Goal: Task Accomplishment & Management: Complete application form

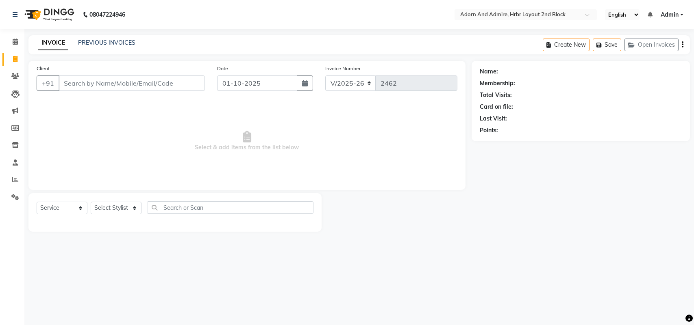
select select "7203"
select select "service"
click at [650, 48] on button "Open Invoices" at bounding box center [651, 45] width 54 height 13
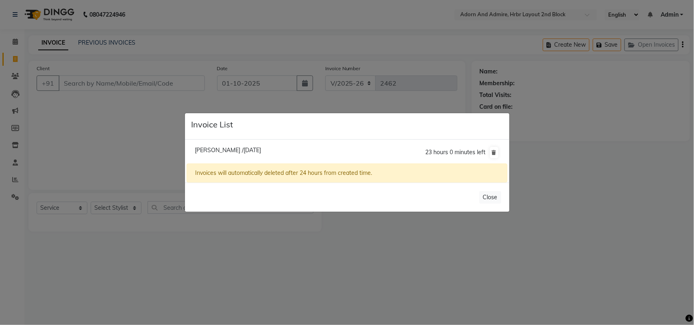
click at [220, 145] on li "[PERSON_NAME] /[DATE] 23 hours 0 minutes left" at bounding box center [346, 152] width 320 height 23
click at [225, 145] on li "[PERSON_NAME] /[DATE] 23 hours 0 minutes left" at bounding box center [346, 152] width 320 height 23
click at [240, 154] on span "[PERSON_NAME] /[DATE]" at bounding box center [228, 150] width 66 height 7
type input "9526957883"
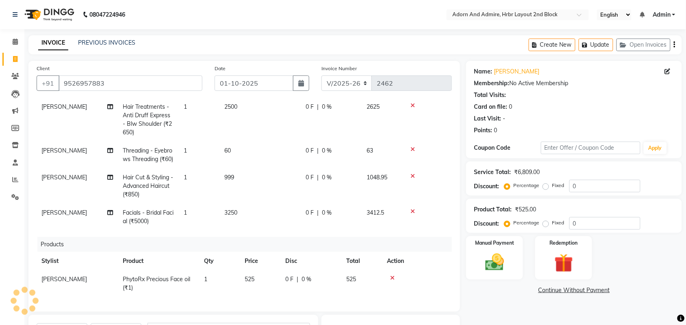
scroll to position [1, 0]
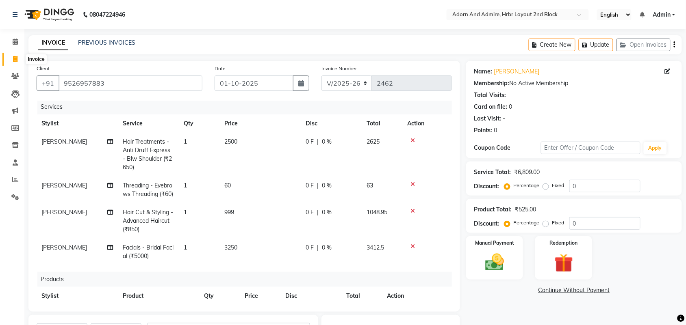
click at [13, 57] on icon at bounding box center [15, 59] width 4 height 6
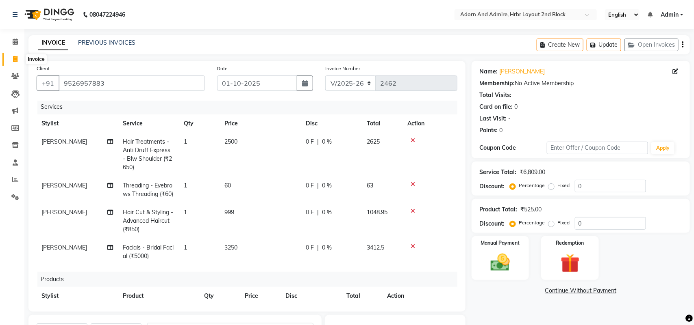
select select "7203"
select select "service"
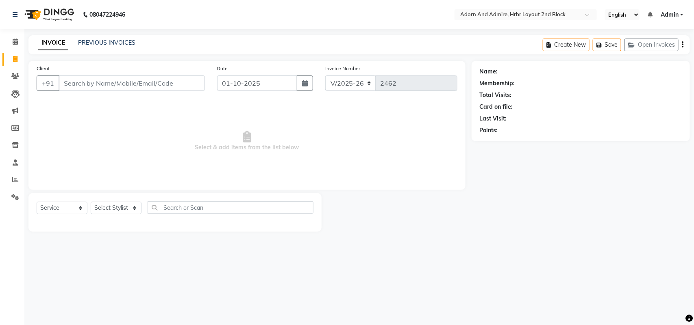
click at [131, 76] on input "Client" at bounding box center [132, 83] width 146 height 15
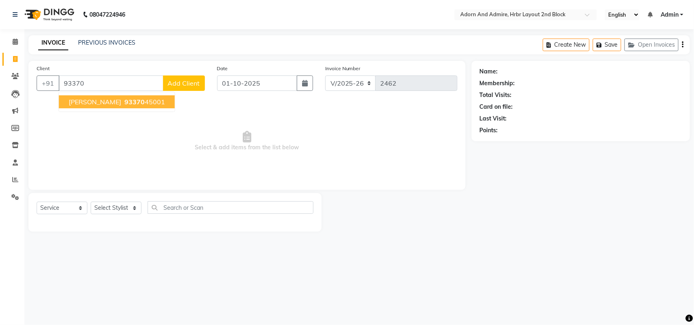
click at [125, 108] on button "[PERSON_NAME] 93370 45001" at bounding box center [117, 101] width 116 height 13
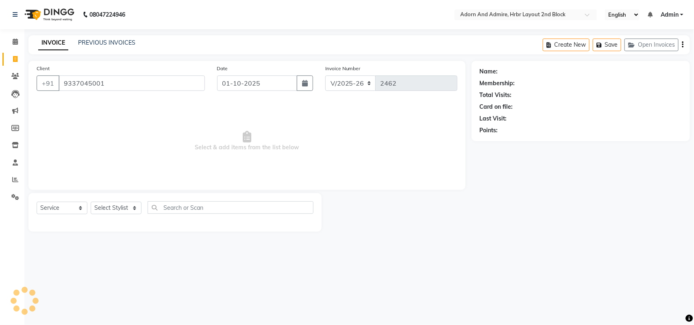
type input "9337045001"
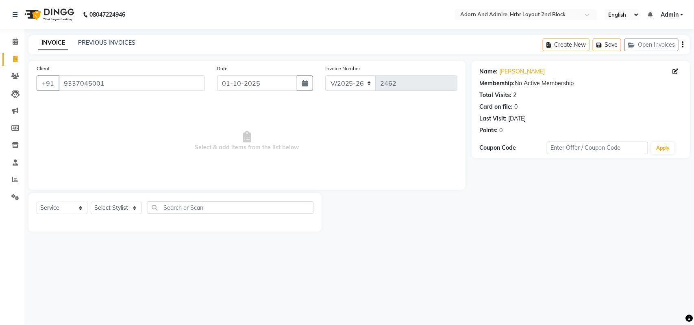
click at [125, 215] on div "Select Service Product Membership Package Voucher Prepaid Gift Card Select Styl…" at bounding box center [175, 211] width 277 height 19
click at [125, 210] on select "Select Stylist [PERSON_NAME] [PERSON_NAME] [PERSON_NAME] [PERSON_NAME] [PERSON_…" at bounding box center [116, 208] width 51 height 13
select select "61721"
click at [91, 202] on select "Select Stylist [PERSON_NAME] [PERSON_NAME] [PERSON_NAME] [PERSON_NAME] [PERSON_…" at bounding box center [116, 208] width 51 height 13
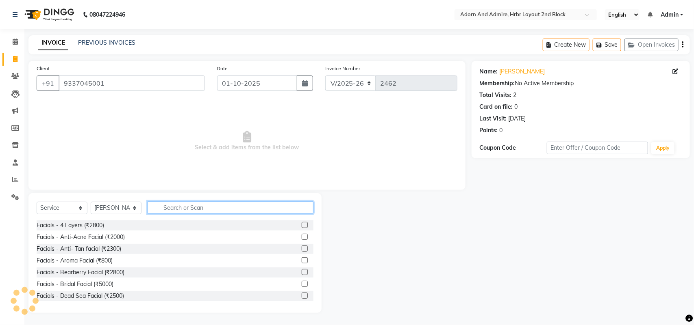
click at [191, 203] on input "text" at bounding box center [230, 208] width 166 height 13
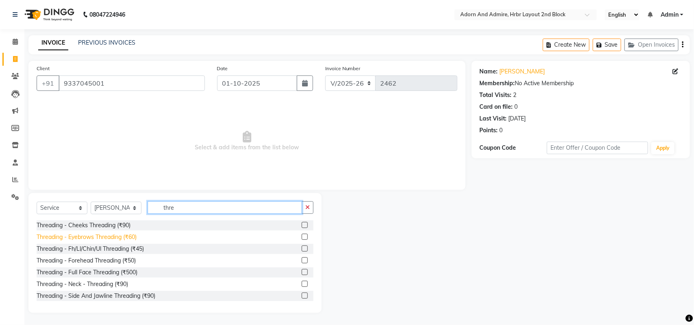
type input "thre"
click at [129, 236] on div "Threading - Eyebrows Threading (₹60)" at bounding box center [87, 237] width 100 height 9
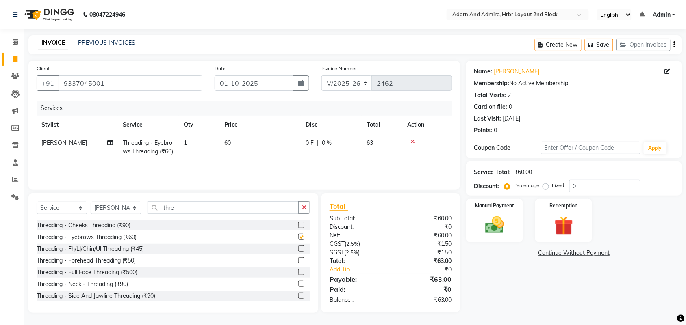
checkbox input "false"
click at [259, 137] on td "60" at bounding box center [259, 147] width 81 height 27
select select "61721"
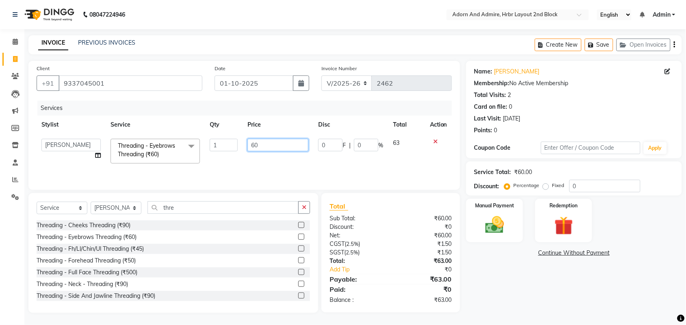
drag, startPoint x: 262, startPoint y: 140, endPoint x: 245, endPoint y: 143, distance: 17.8
click at [246, 143] on td "60" at bounding box center [278, 151] width 71 height 35
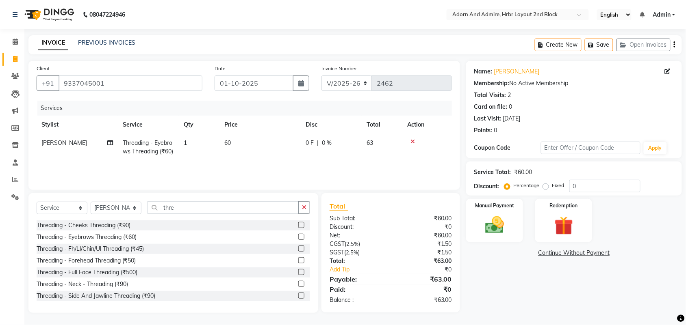
click at [242, 139] on td "60" at bounding box center [259, 147] width 81 height 27
select select "61721"
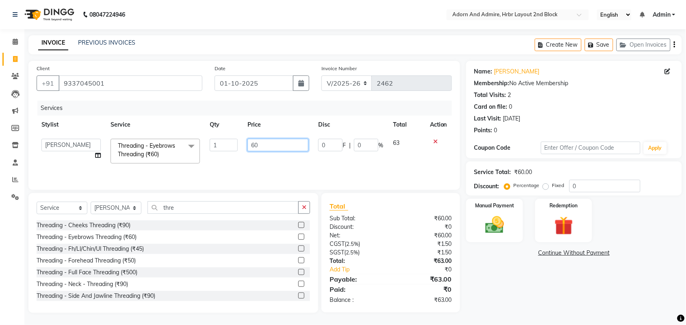
drag, startPoint x: 238, startPoint y: 144, endPoint x: 215, endPoint y: 145, distance: 22.4
click at [215, 145] on tr "[PERSON_NAME] ALEXX [PERSON_NAME] [PERSON_NAME] [PERSON_NAME] [PERSON_NAME] [PE…" at bounding box center [244, 151] width 415 height 35
paste input "7.62"
type input "67.62"
click at [498, 251] on link "Continue Without Payment" at bounding box center [574, 253] width 212 height 9
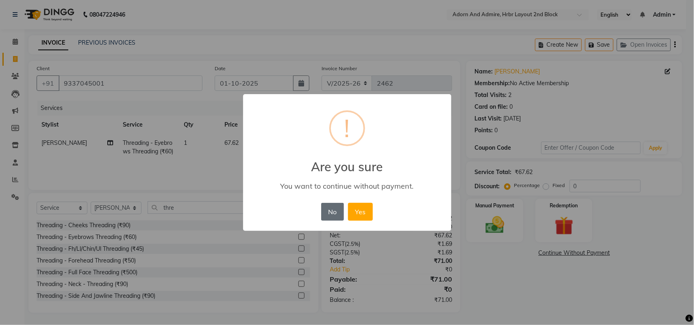
click at [324, 208] on button "No" at bounding box center [332, 212] width 23 height 18
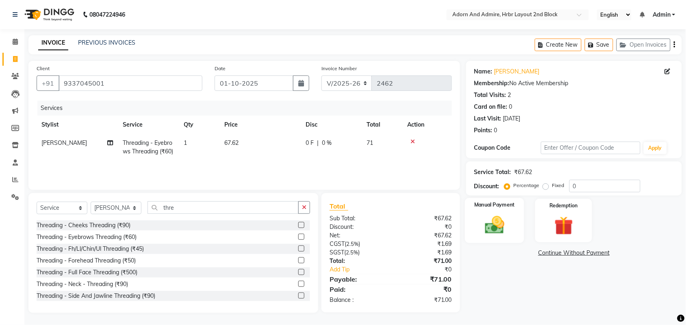
click at [500, 234] on img at bounding box center [495, 225] width 32 height 22
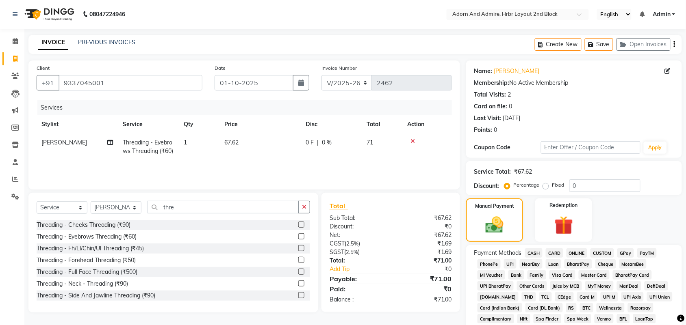
click at [628, 252] on span "GPay" at bounding box center [625, 253] width 17 height 9
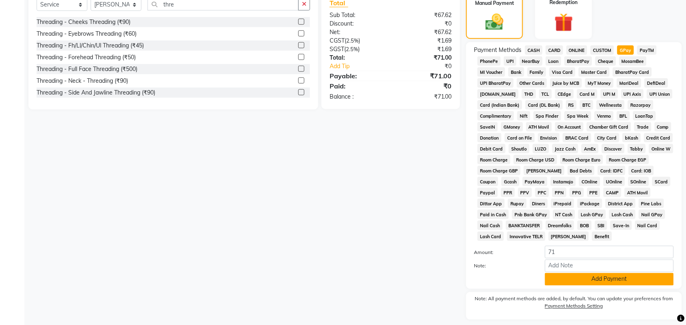
click at [600, 275] on button "Add Payment" at bounding box center [609, 279] width 129 height 13
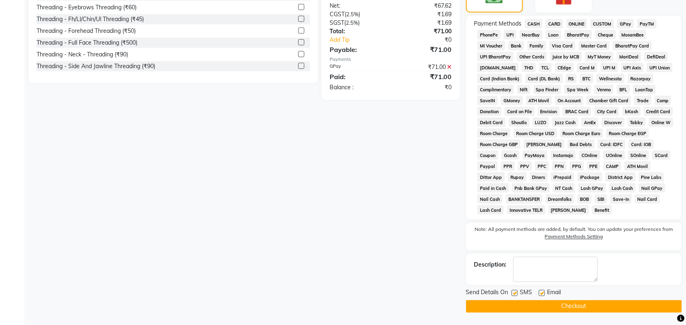
click at [565, 302] on button "Checkout" at bounding box center [574, 307] width 216 height 13
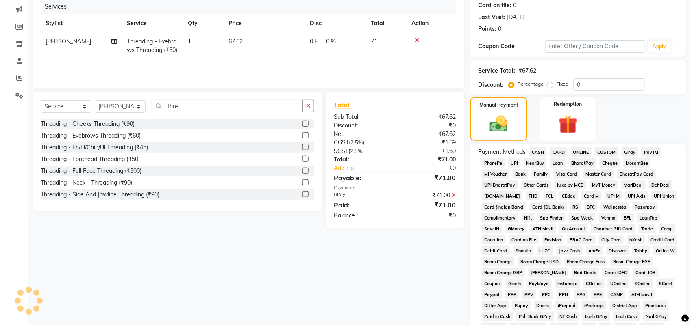
scroll to position [0, 0]
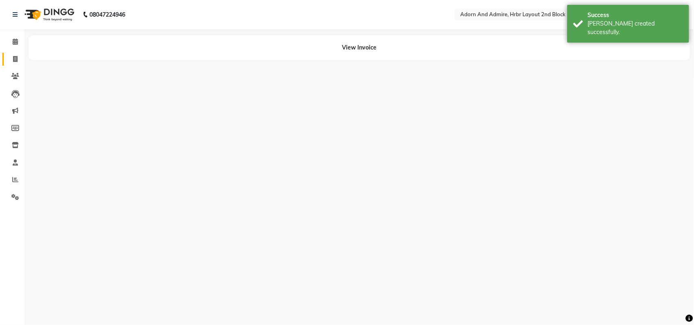
click at [5, 59] on link "Invoice" at bounding box center [12, 59] width 20 height 13
select select "service"
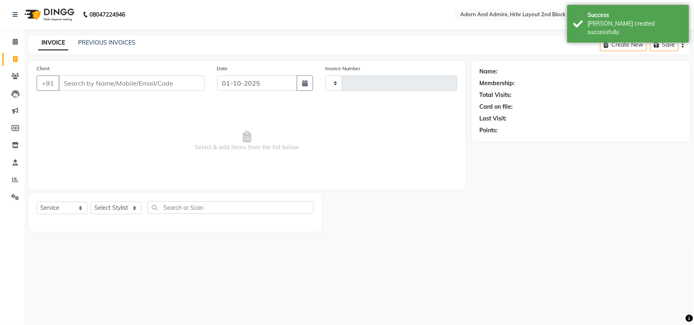
type input "2463"
select select "7203"
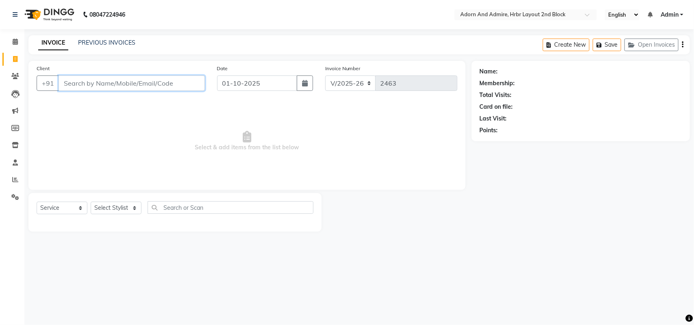
click at [152, 78] on input "Client" at bounding box center [132, 83] width 146 height 15
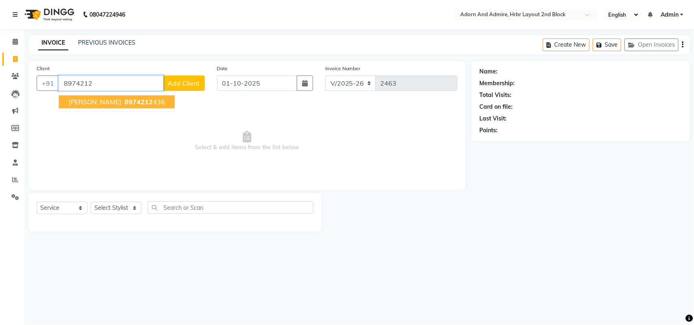
drag, startPoint x: 86, startPoint y: 93, endPoint x: 87, endPoint y: 98, distance: 5.5
click at [86, 95] on ngb-typeahead-window "[PERSON_NAME] 8974212 436" at bounding box center [117, 102] width 117 height 20
click at [123, 99] on ngb-highlight "8974212 436" at bounding box center [144, 102] width 42 height 8
type input "8974212436"
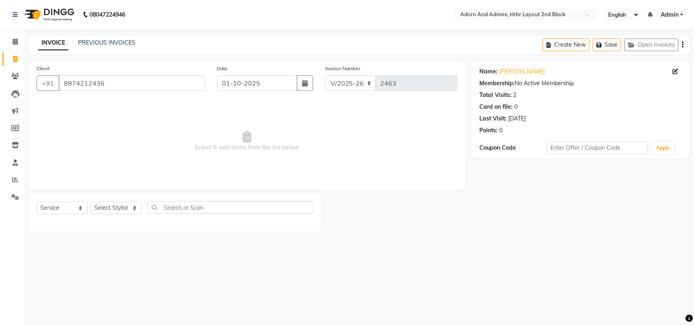
click at [122, 216] on div "Select Service Product Membership Package Voucher Prepaid Gift Card Select Styl…" at bounding box center [175, 211] width 277 height 19
click at [122, 214] on select "Select Stylist [PERSON_NAME] [PERSON_NAME] [PERSON_NAME] [PERSON_NAME] [PERSON_…" at bounding box center [116, 208] width 51 height 13
select select "61580"
click at [91, 202] on select "Select Stylist [PERSON_NAME] [PERSON_NAME] [PERSON_NAME] [PERSON_NAME] [PERSON_…" at bounding box center [116, 208] width 51 height 13
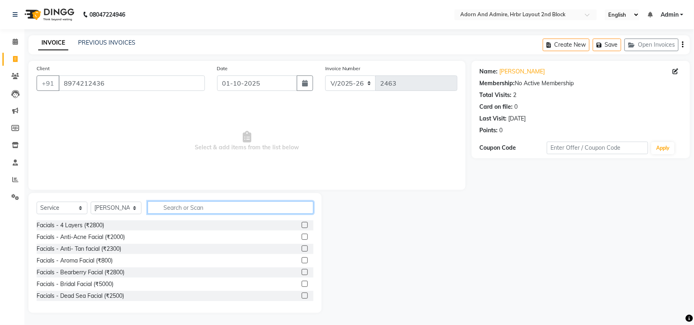
click at [173, 210] on input "text" at bounding box center [230, 208] width 166 height 13
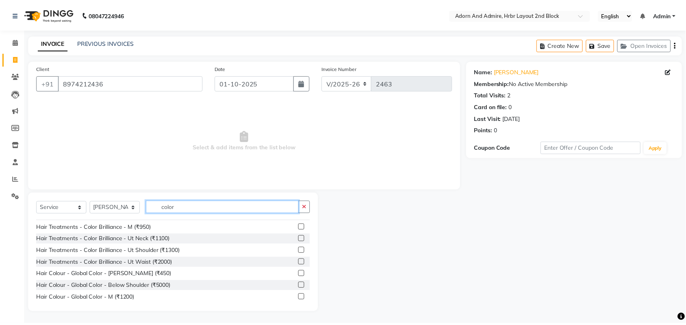
scroll to position [51, 0]
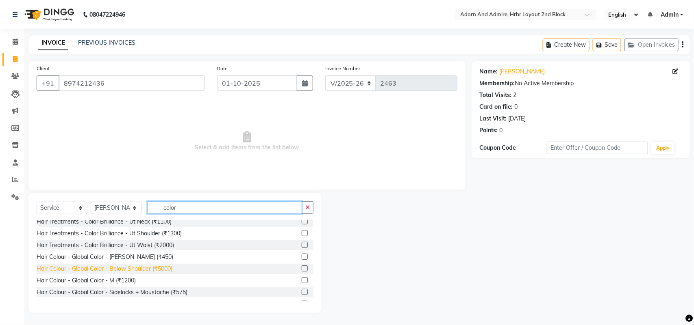
type input "color"
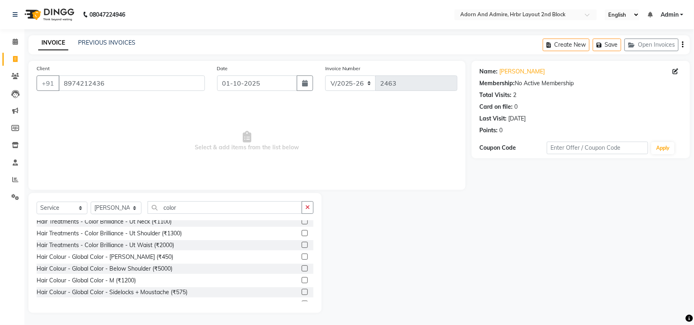
drag, startPoint x: 144, startPoint y: 272, endPoint x: 192, endPoint y: 245, distance: 54.8
click at [144, 271] on div "Hair Colour - Global Color - Below Shoulder (₹5000)" at bounding box center [105, 269] width 136 height 9
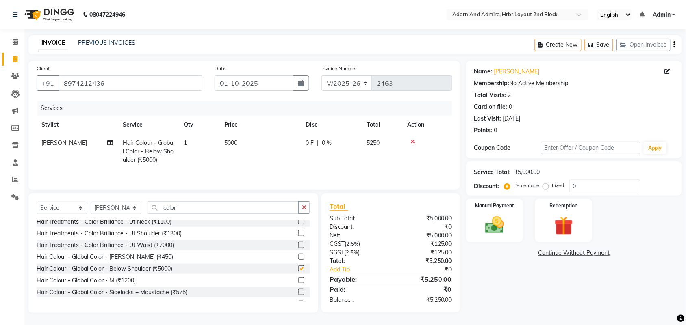
checkbox input "false"
click at [273, 141] on td "5000" at bounding box center [259, 151] width 81 height 35
select select "61580"
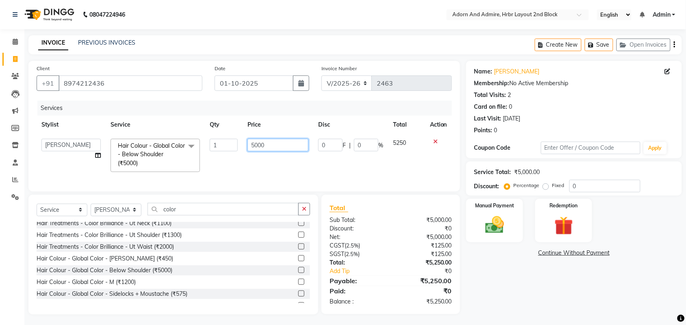
drag, startPoint x: 275, startPoint y: 142, endPoint x: 206, endPoint y: 142, distance: 69.5
click at [206, 142] on tr "[PERSON_NAME] ALEXX [PERSON_NAME] [PERSON_NAME] [PERSON_NAME] [PERSON_NAME] [PE…" at bounding box center [244, 155] width 415 height 43
type input "4000"
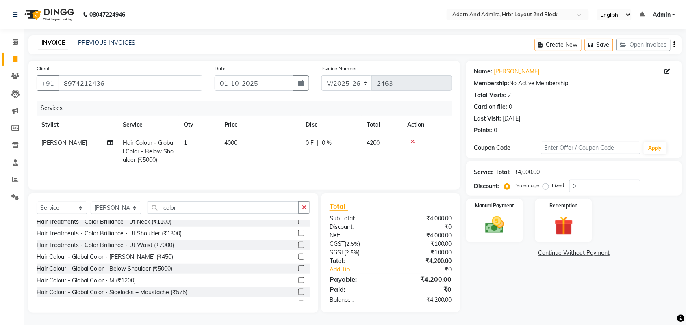
drag, startPoint x: 476, startPoint y: 284, endPoint x: 459, endPoint y: 271, distance: 20.8
click at [475, 283] on div "Name: [PERSON_NAME] Membership: No Active Membership Total Visits: 2 Card on fi…" at bounding box center [577, 187] width 222 height 252
drag, startPoint x: 184, startPoint y: 210, endPoint x: 76, endPoint y: 208, distance: 108.1
click at [76, 208] on div "Select Service Product Membership Package Voucher Prepaid Gift Card Select Styl…" at bounding box center [173, 211] width 273 height 19
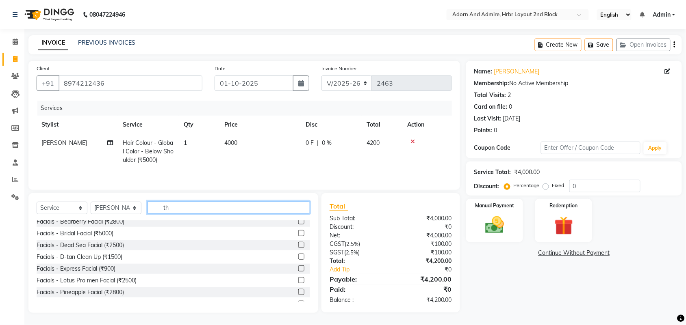
scroll to position [0, 0]
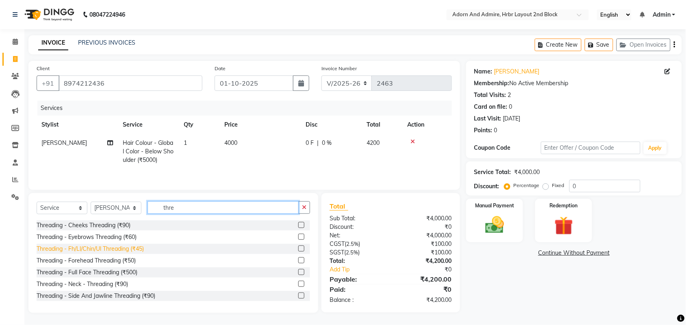
type input "thre"
click at [132, 247] on div "Threading - Fh/Ll/Chin/Ul Threading (₹45)" at bounding box center [90, 249] width 107 height 9
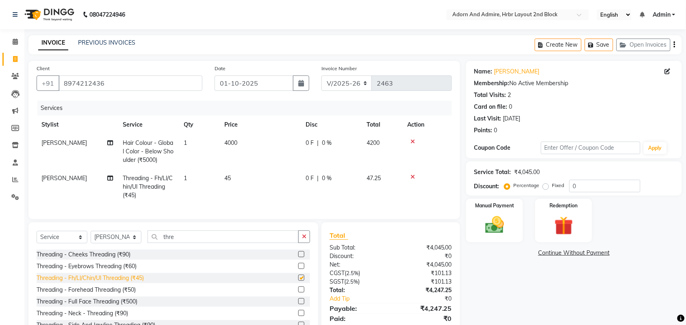
checkbox input "false"
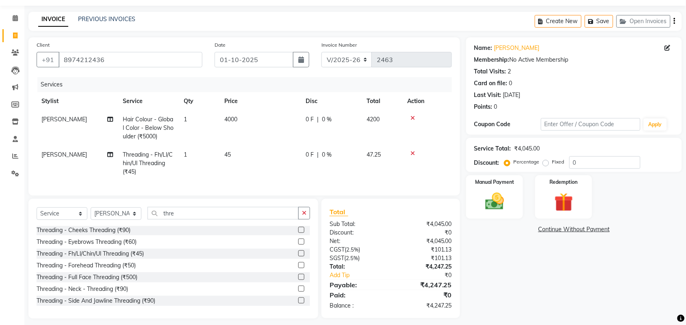
scroll to position [37, 0]
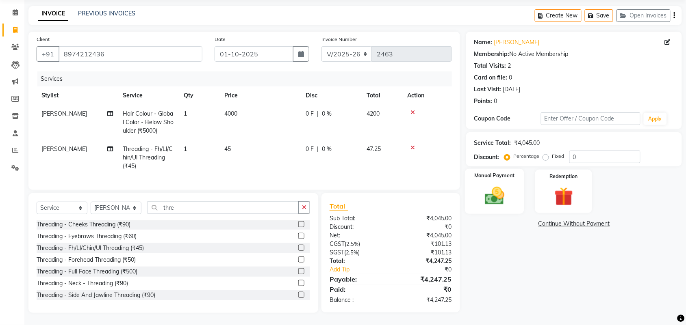
click at [500, 203] on div "Manual Payment" at bounding box center [494, 192] width 59 height 46
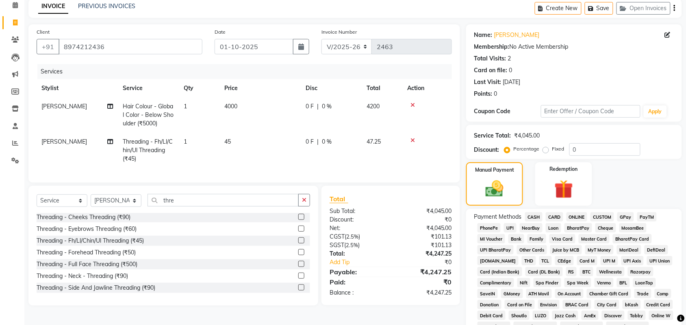
click at [633, 215] on span "GPay" at bounding box center [625, 216] width 17 height 9
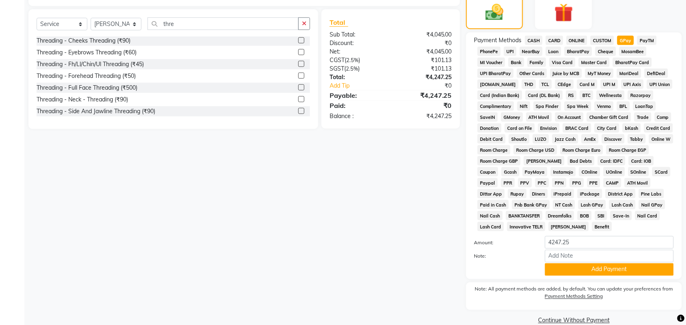
scroll to position [226, 0]
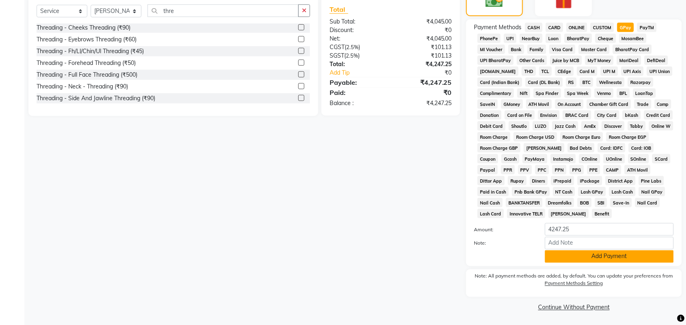
click at [613, 258] on button "Add Payment" at bounding box center [609, 257] width 129 height 13
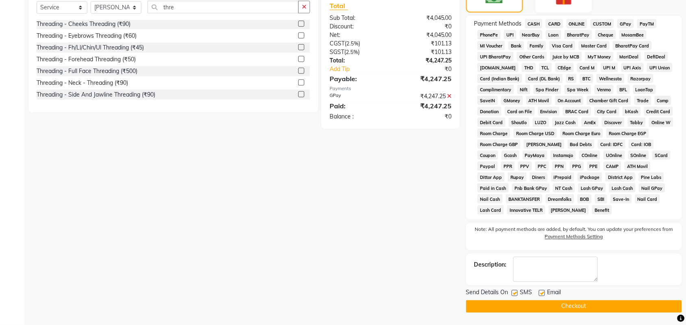
click at [590, 303] on button "Checkout" at bounding box center [574, 307] width 216 height 13
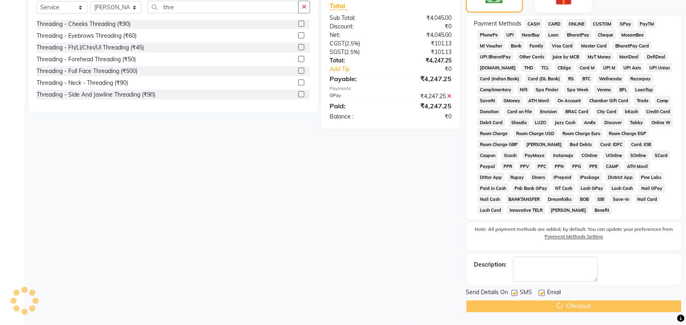
scroll to position [27, 0]
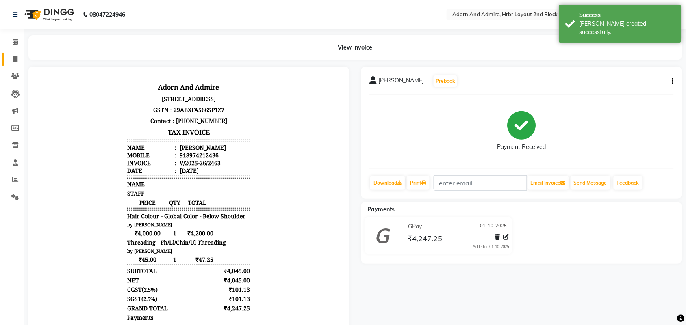
click at [8, 53] on link "Invoice" at bounding box center [12, 59] width 20 height 13
select select "service"
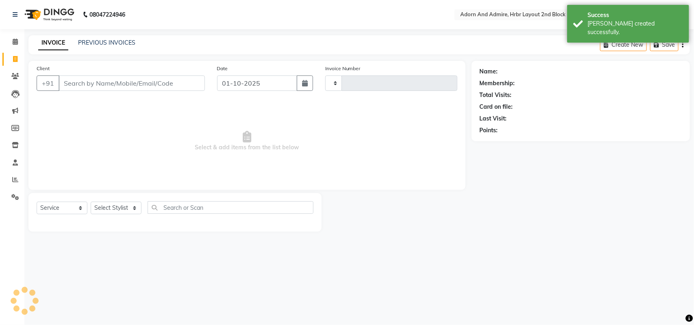
type input "2464"
select select "7203"
click at [104, 43] on link "PREVIOUS INVOICES" at bounding box center [106, 42] width 57 height 7
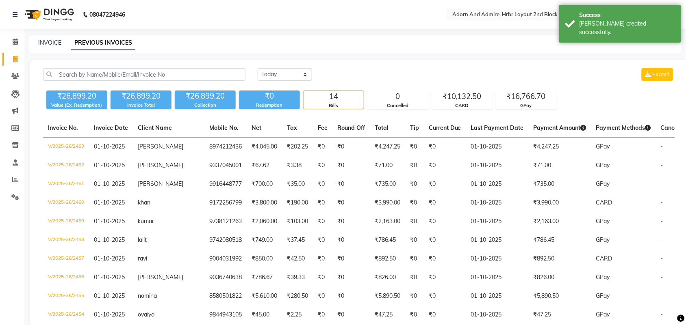
click at [3, 59] on link "Invoice" at bounding box center [12, 59] width 20 height 13
select select "service"
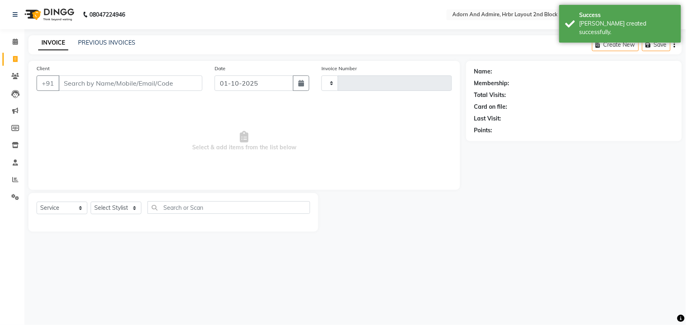
type input "2464"
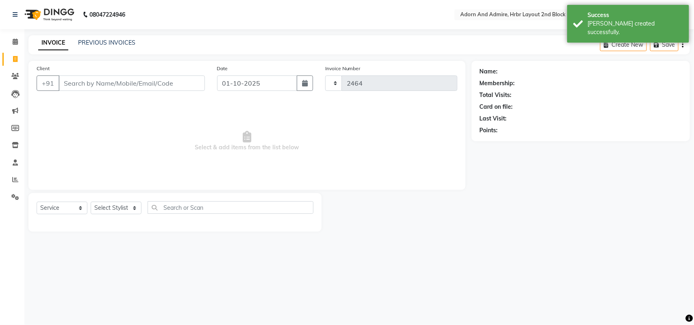
select select "7203"
drag, startPoint x: 133, startPoint y: 91, endPoint x: 133, endPoint y: 80, distance: 11.0
click at [133, 84] on div "Client +91" at bounding box center [120, 80] width 180 height 33
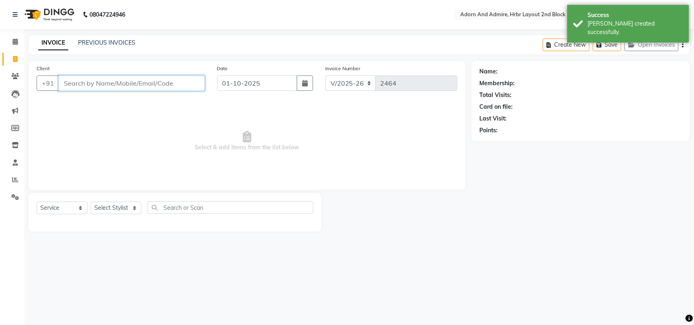
click at [133, 80] on input "Client" at bounding box center [132, 83] width 146 height 15
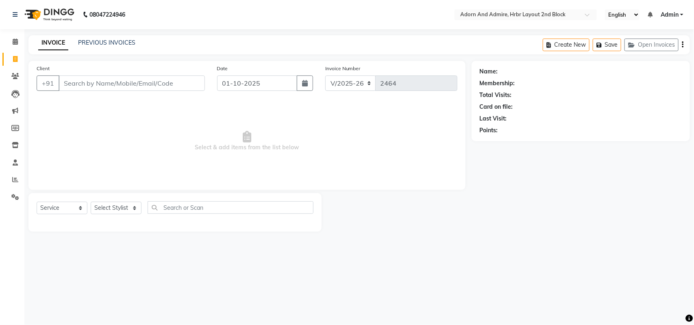
click at [127, 37] on div "INVOICE PREVIOUS INVOICES Create New Save Open Invoices" at bounding box center [358, 44] width 661 height 19
click at [127, 45] on link "PREVIOUS INVOICES" at bounding box center [106, 42] width 57 height 7
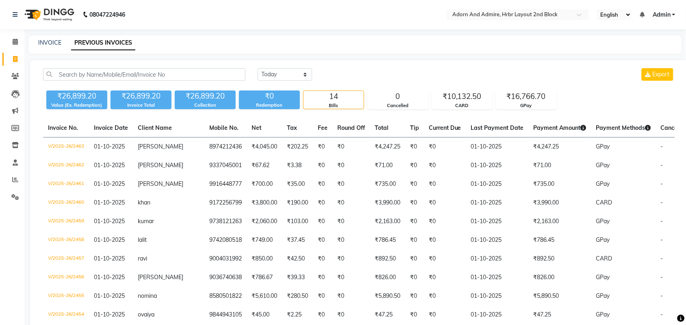
drag, startPoint x: 65, startPoint y: 45, endPoint x: 86, endPoint y: 47, distance: 20.8
click at [66, 46] on div "INVOICE PREVIOUS INVOICES" at bounding box center [350, 43] width 644 height 9
drag, startPoint x: 44, startPoint y: 38, endPoint x: 103, endPoint y: 39, distance: 58.9
click at [47, 39] on div "INVOICE" at bounding box center [49, 43] width 23 height 9
click at [53, 43] on link "INVOICE" at bounding box center [49, 42] width 23 height 7
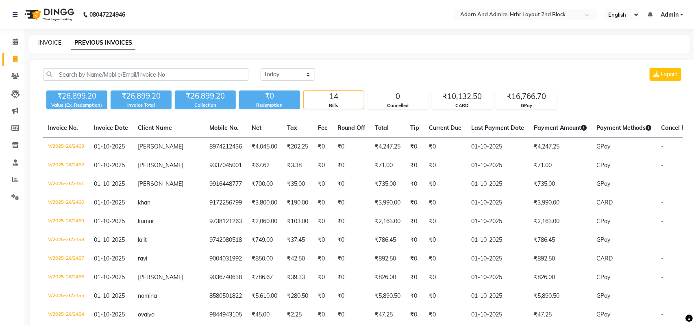
select select "service"
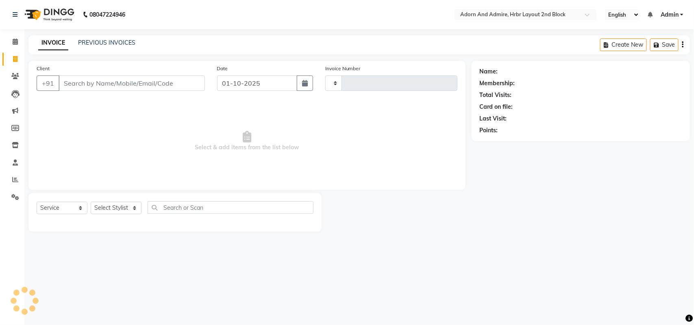
type input "2464"
select select "7203"
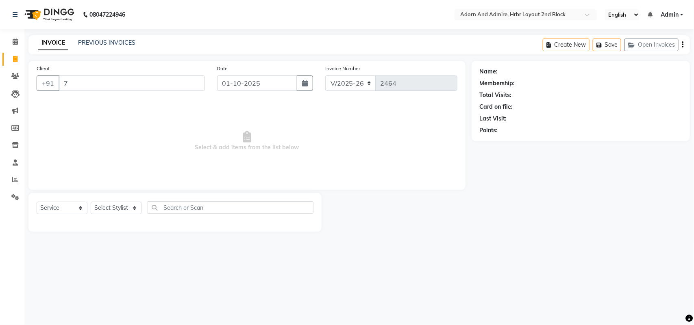
type input "7"
click at [655, 45] on button "Open Invoices" at bounding box center [651, 45] width 54 height 13
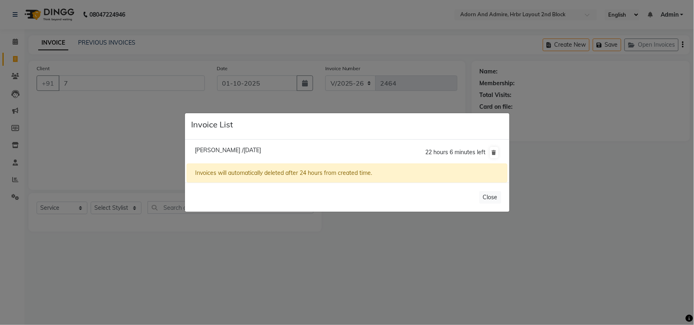
click at [196, 74] on ngb-modal-window "Invoice List [PERSON_NAME] /[DATE] 22 hours 6 minutes left Invoices will automa…" at bounding box center [347, 162] width 694 height 325
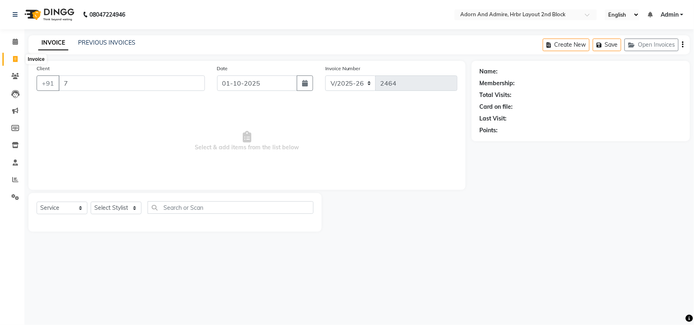
click at [11, 59] on span at bounding box center [15, 59] width 14 height 9
select select "service"
type input "2464"
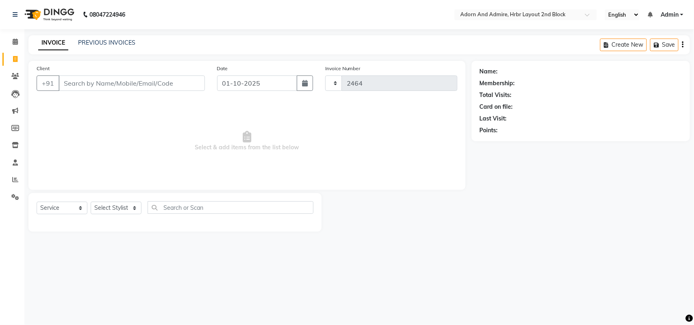
select select "7203"
drag, startPoint x: 122, startPoint y: 207, endPoint x: 119, endPoint y: 202, distance: 6.2
click at [122, 207] on select "Select Stylist [PERSON_NAME] [PERSON_NAME] [PERSON_NAME] [PERSON_NAME] [PERSON_…" at bounding box center [116, 208] width 51 height 13
select select "61721"
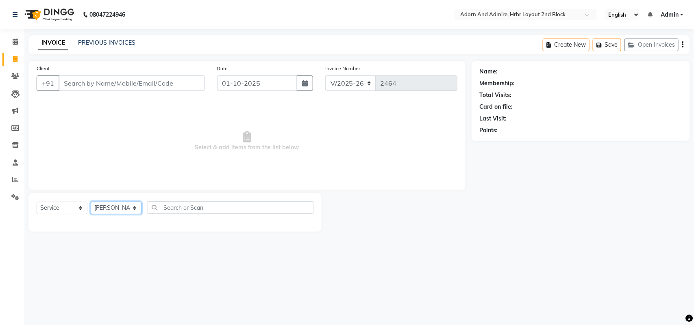
click at [91, 202] on select "Select Stylist [PERSON_NAME] [PERSON_NAME] [PERSON_NAME] [PERSON_NAME] [PERSON_…" at bounding box center [116, 208] width 51 height 13
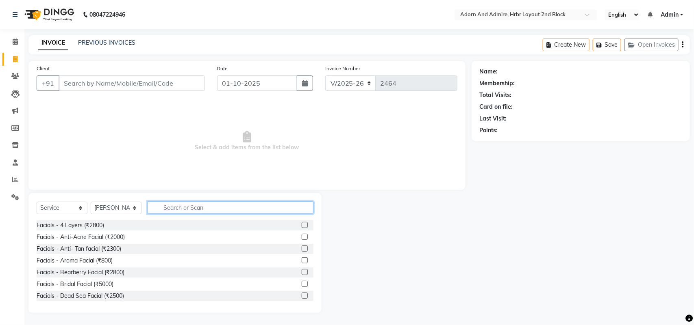
click at [206, 202] on input "text" at bounding box center [230, 208] width 166 height 13
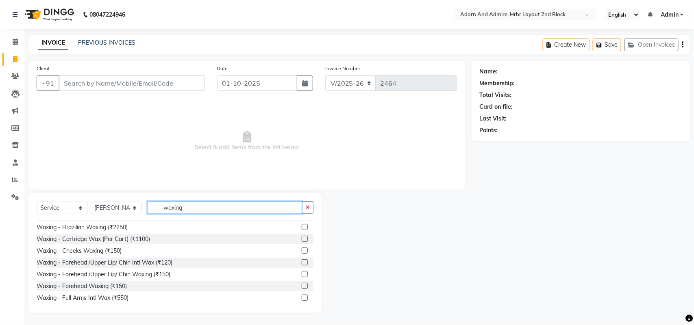
scroll to position [102, 0]
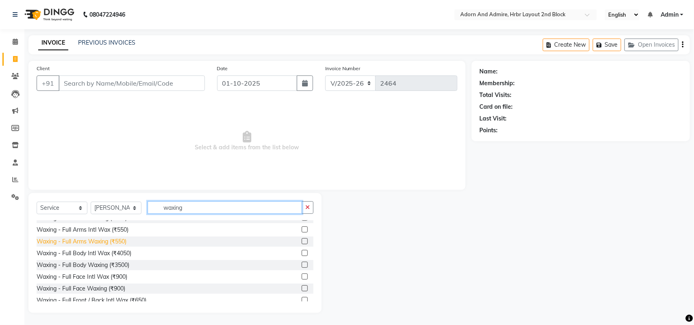
type input "waxing"
click at [113, 238] on div "Waxing - Full Arms Waxing (₹550)" at bounding box center [82, 242] width 90 height 9
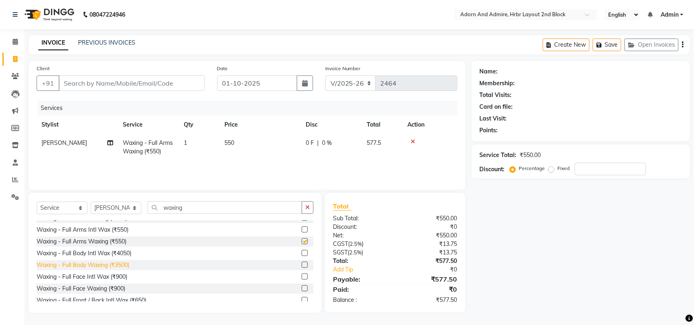
checkbox input "false"
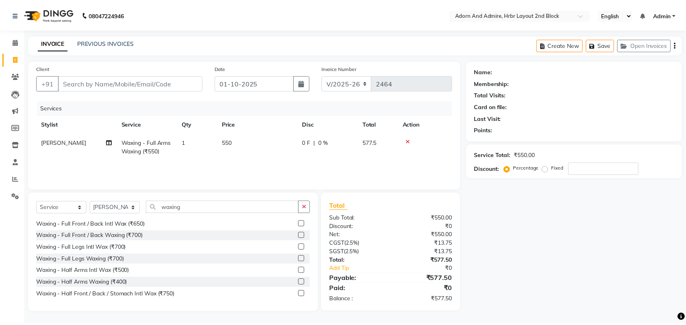
scroll to position [203, 0]
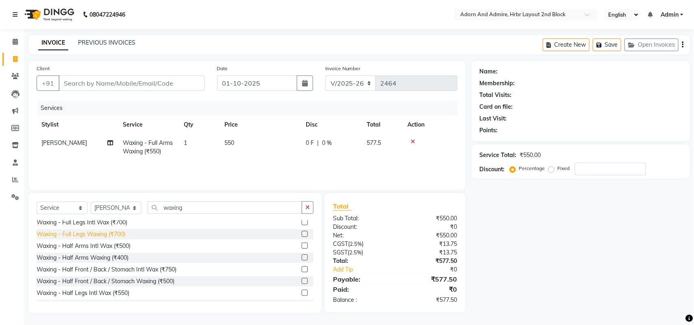
click at [117, 236] on div "Waxing - Full Legs Waxing (₹700)" at bounding box center [81, 234] width 89 height 9
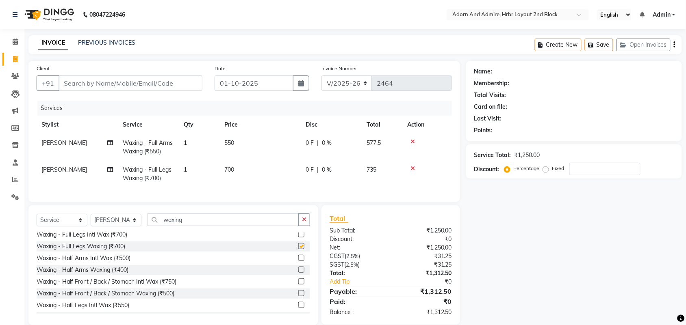
checkbox input "false"
click at [128, 223] on select "Select Stylist [PERSON_NAME] [PERSON_NAME] [PERSON_NAME] [PERSON_NAME] [PERSON_…" at bounding box center [116, 220] width 51 height 13
select select "61718"
click at [91, 221] on select "Select Stylist [PERSON_NAME] [PERSON_NAME] [PERSON_NAME] [PERSON_NAME] [PERSON_…" at bounding box center [116, 220] width 51 height 13
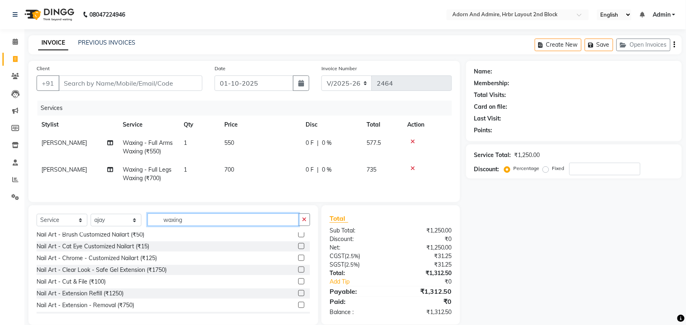
drag, startPoint x: 27, startPoint y: 228, endPoint x: 33, endPoint y: 228, distance: 6.5
click at [27, 228] on div "Select Service Product Membership Package Voucher Prepaid Gift Card Select Styl…" at bounding box center [170, 266] width 296 height 120
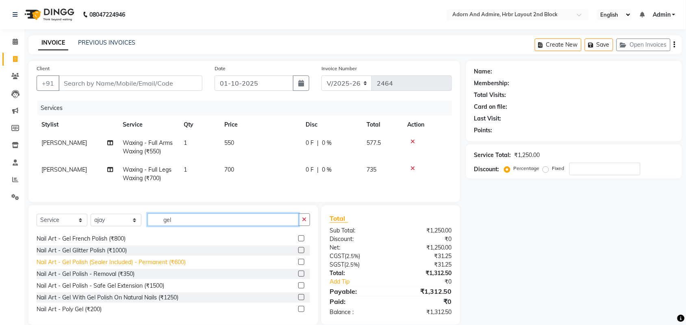
scroll to position [60, 0]
type input "gel"
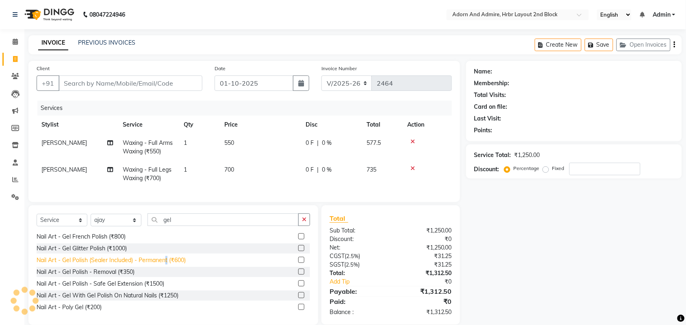
click at [167, 264] on div "Nail Art - Gel Polish (Sealer Included) - Permanent (₹600)" at bounding box center [111, 260] width 149 height 9
checkbox input "false"
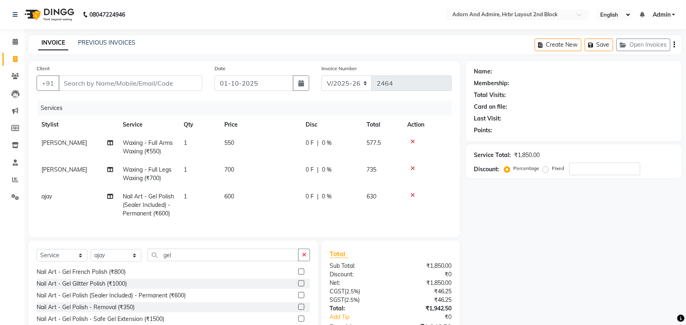
drag, startPoint x: 250, startPoint y: 214, endPoint x: 270, endPoint y: 206, distance: 21.4
click at [251, 214] on td "600" at bounding box center [259, 205] width 81 height 35
select select "61718"
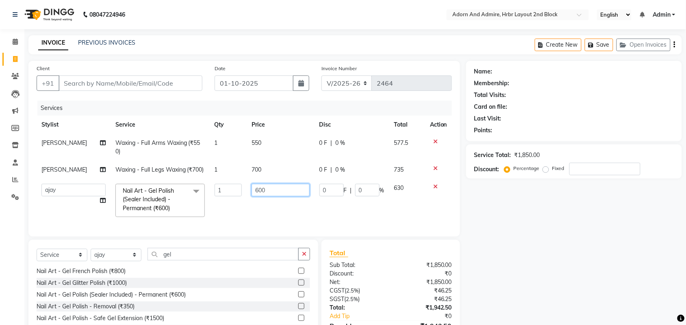
drag, startPoint x: 284, startPoint y: 197, endPoint x: 253, endPoint y: 199, distance: 31.3
click at [253, 197] on input "600" at bounding box center [280, 190] width 58 height 13
type input "6"
type input "500"
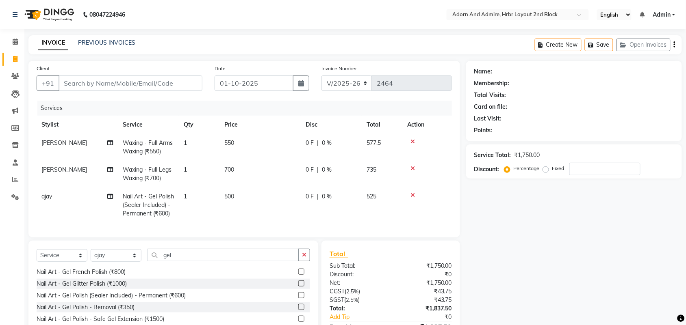
drag, startPoint x: 525, startPoint y: 230, endPoint x: 516, endPoint y: 225, distance: 10.2
click at [525, 229] on div "Name: Membership: Total Visits: Card on file: Last Visit: Points: Service Total…" at bounding box center [577, 211] width 222 height 300
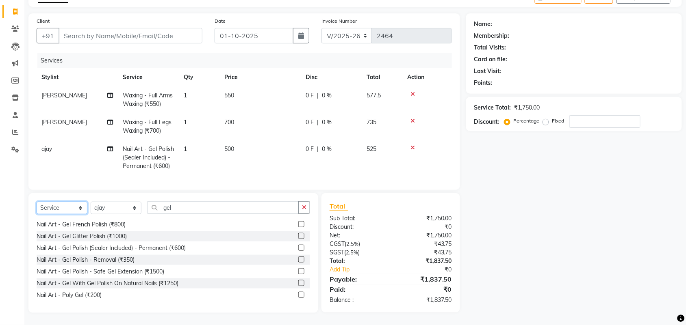
click at [52, 215] on select "Select Service Product Membership Package Voucher Prepaid Gift Card" at bounding box center [62, 208] width 51 height 13
select select "product"
click at [37, 215] on select "Select Service Product Membership Package Voucher Prepaid Gift Card" at bounding box center [62, 208] width 51 height 13
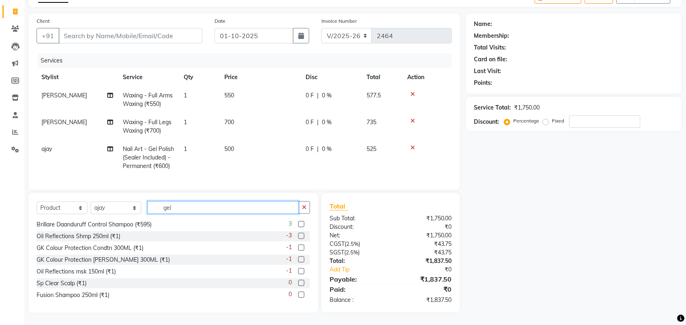
click at [160, 221] on div "Select Service Product Membership Package Voucher Prepaid Gift Card Select Styl…" at bounding box center [173, 211] width 273 height 19
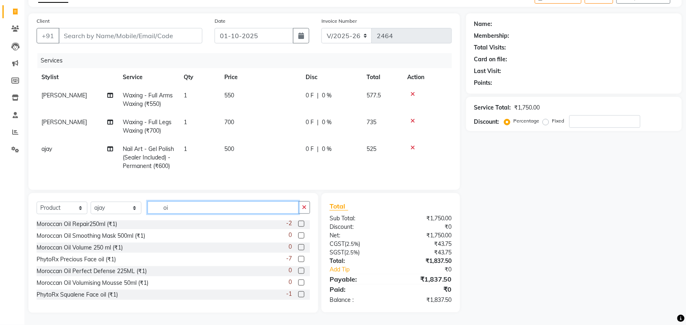
scroll to position [1, 0]
type input "oil"
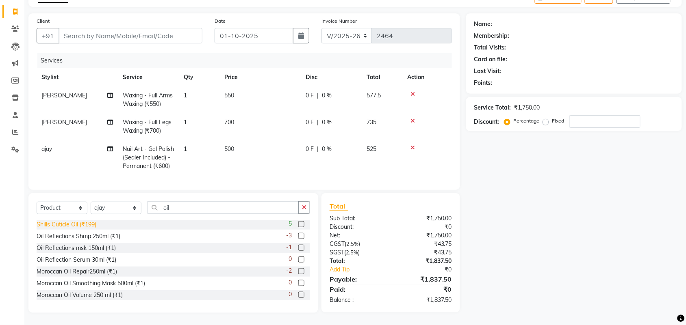
click at [64, 229] on div "Shills Cuticle Oil (₹199)" at bounding box center [67, 225] width 60 height 9
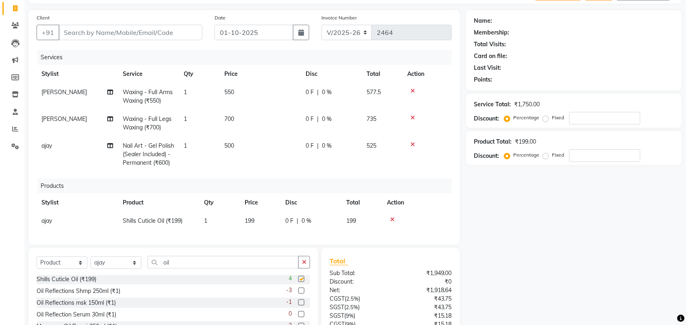
checkbox input "false"
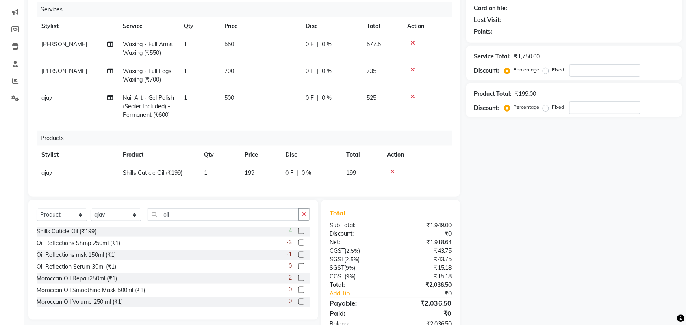
scroll to position [0, 0]
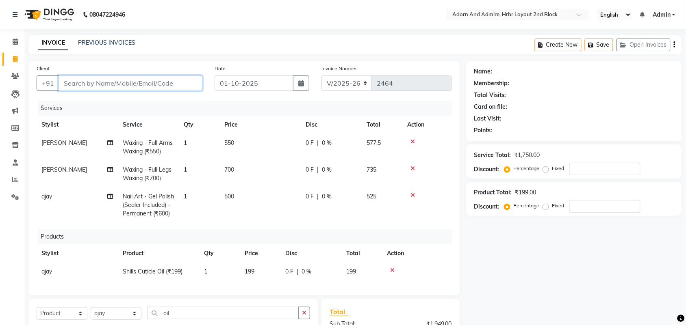
click at [147, 86] on input "Client" at bounding box center [131, 83] width 144 height 15
type input "8"
type input "0"
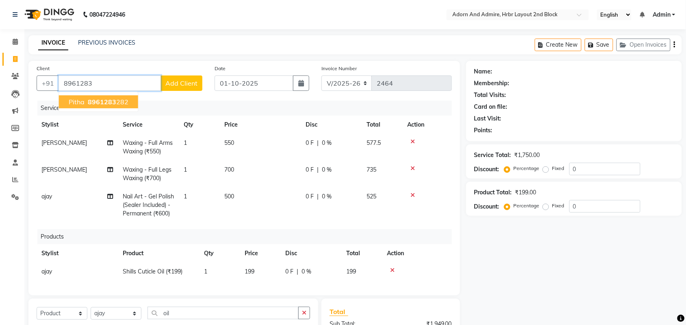
click at [102, 105] on span "8961283" at bounding box center [102, 102] width 28 height 8
type input "8961283282"
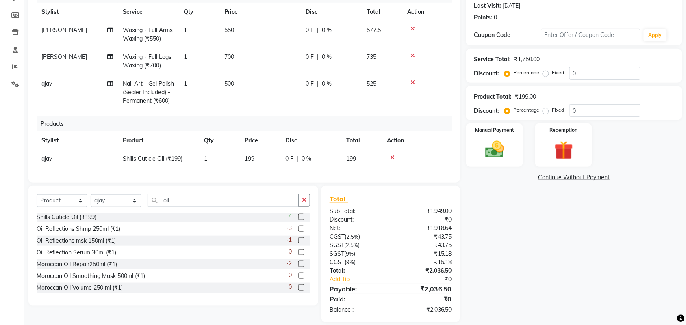
scroll to position [138, 0]
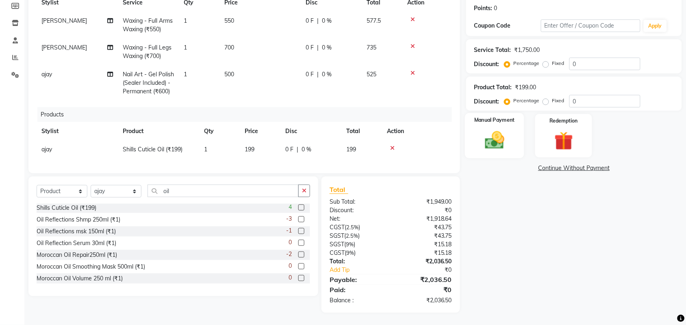
drag, startPoint x: 505, startPoint y: 133, endPoint x: 514, endPoint y: 143, distance: 13.8
click at [504, 133] on img at bounding box center [495, 140] width 32 height 22
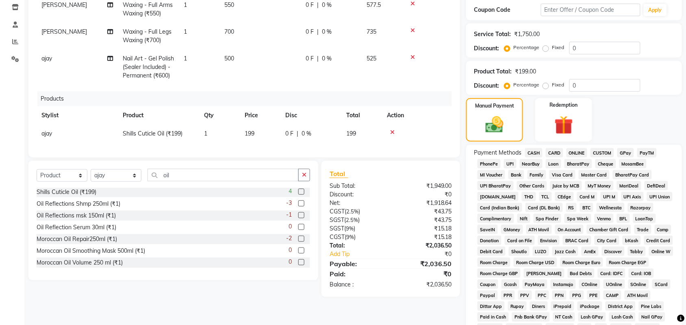
click at [642, 149] on span "PayTM" at bounding box center [647, 152] width 20 height 9
click at [624, 153] on span "GPay" at bounding box center [625, 152] width 17 height 9
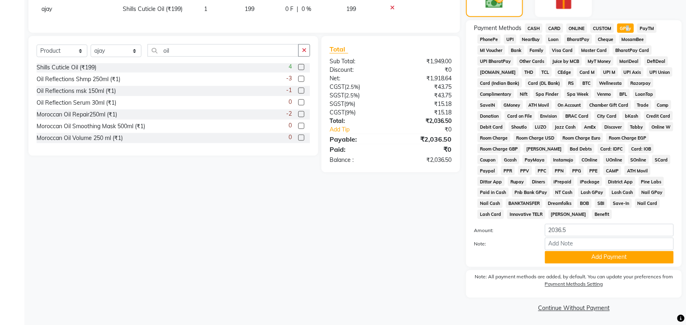
scroll to position [264, 0]
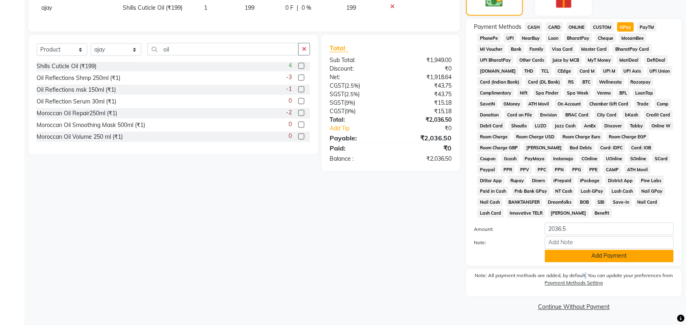
drag, startPoint x: 584, startPoint y: 277, endPoint x: 590, endPoint y: 249, distance: 28.2
click at [584, 273] on label "Note: All payment methods are added, by default. You can update your preference…" at bounding box center [573, 282] width 199 height 18
click at [590, 249] on input "Note:" at bounding box center [609, 243] width 129 height 13
click at [661, 258] on button "Add Payment" at bounding box center [609, 256] width 129 height 13
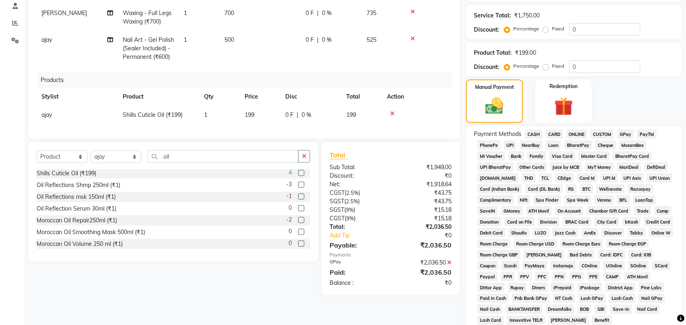
scroll to position [0, 0]
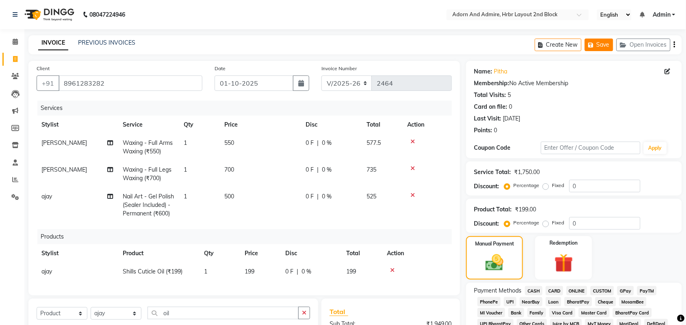
click at [594, 45] on icon "button" at bounding box center [592, 45] width 8 height 6
click at [18, 57] on span at bounding box center [15, 59] width 14 height 9
select select "service"
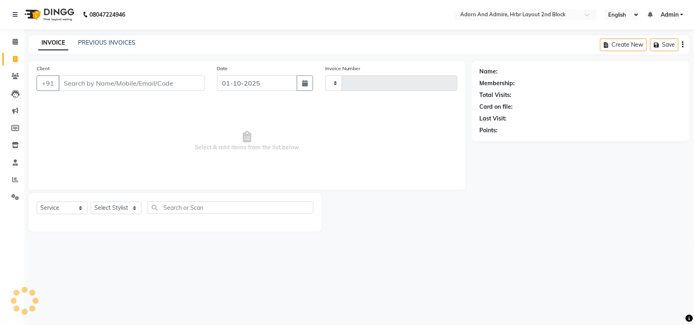
type input "2464"
select select "7203"
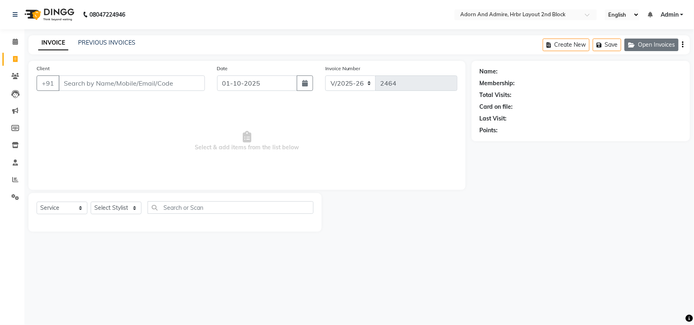
drag, startPoint x: 651, startPoint y: 54, endPoint x: 653, endPoint y: 49, distance: 5.3
click at [651, 53] on div "Create New Save Open Invoices" at bounding box center [615, 44] width 147 height 19
click at [653, 49] on button "Open Invoices" at bounding box center [651, 45] width 54 height 13
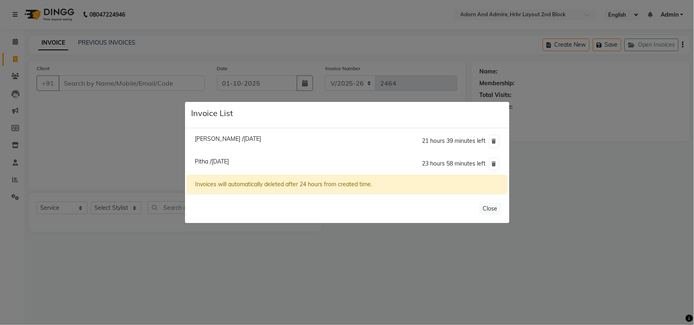
click at [242, 137] on span "[PERSON_NAME] /[DATE]" at bounding box center [228, 138] width 66 height 7
type input "9526957883"
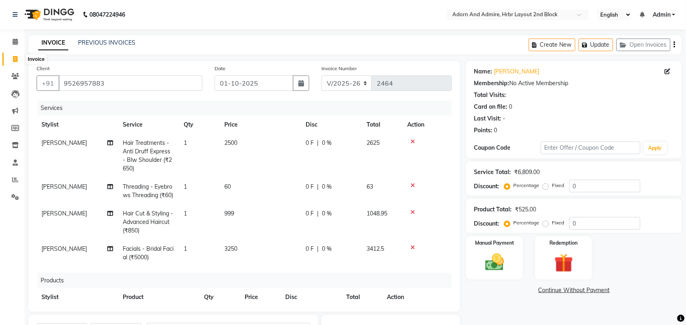
click at [13, 62] on span at bounding box center [15, 59] width 14 height 9
select select "service"
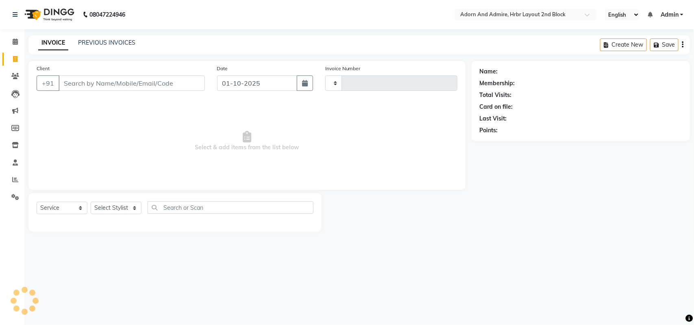
type input "2464"
select select "7203"
